Goal: Transaction & Acquisition: Purchase product/service

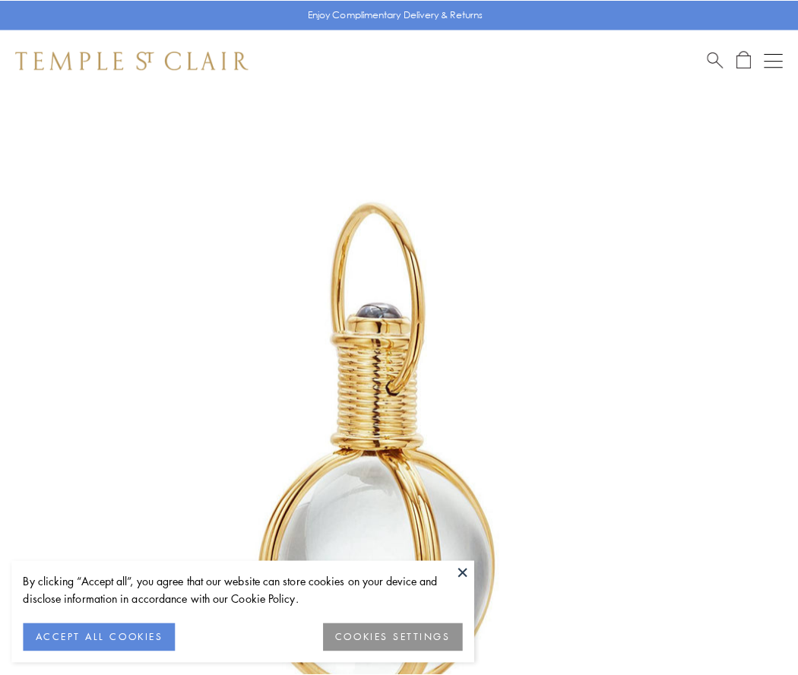
scroll to position [397, 0]
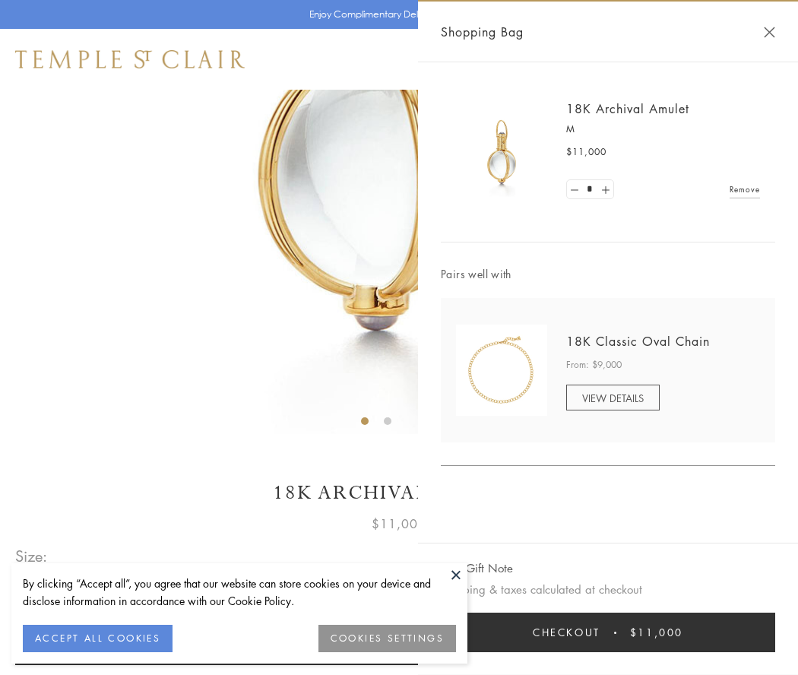
click at [608, 632] on button "Checkout $11,000" at bounding box center [608, 632] width 334 height 40
